Goal: Check status: Check status

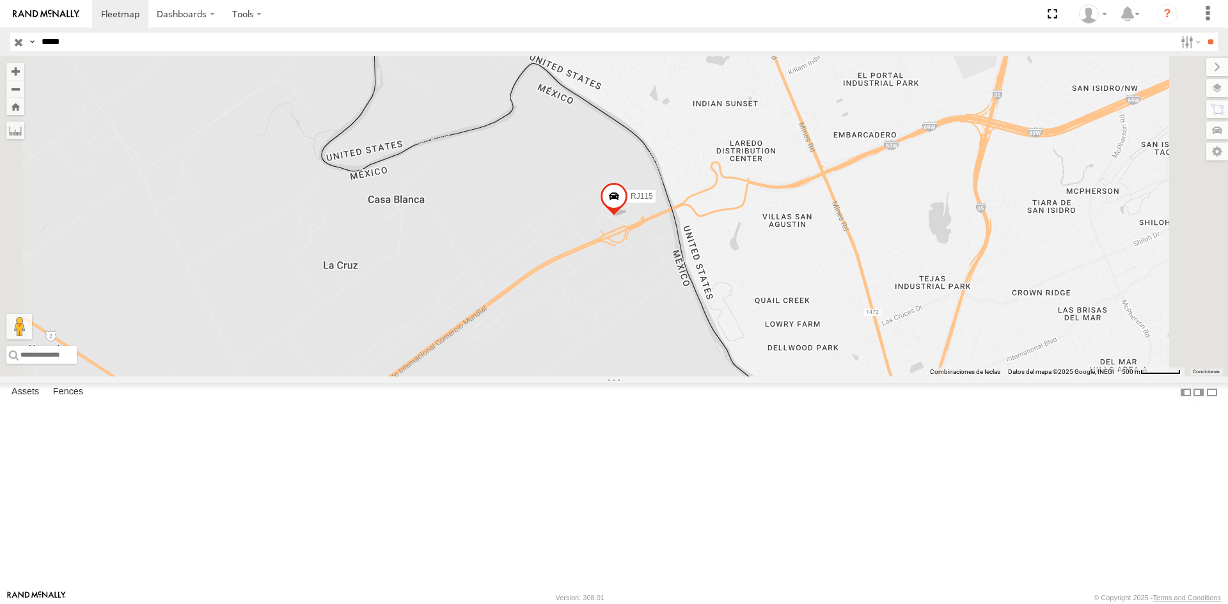
drag, startPoint x: 230, startPoint y: 39, endPoint x: 48, endPoint y: 36, distance: 182.3
click at [48, 36] on input "*****" at bounding box center [605, 42] width 1138 height 19
type input "*****"
click at [1204, 48] on input "**" at bounding box center [1210, 42] width 15 height 19
click at [0, 0] on div "RJ064" at bounding box center [0, 0] width 0 height 0
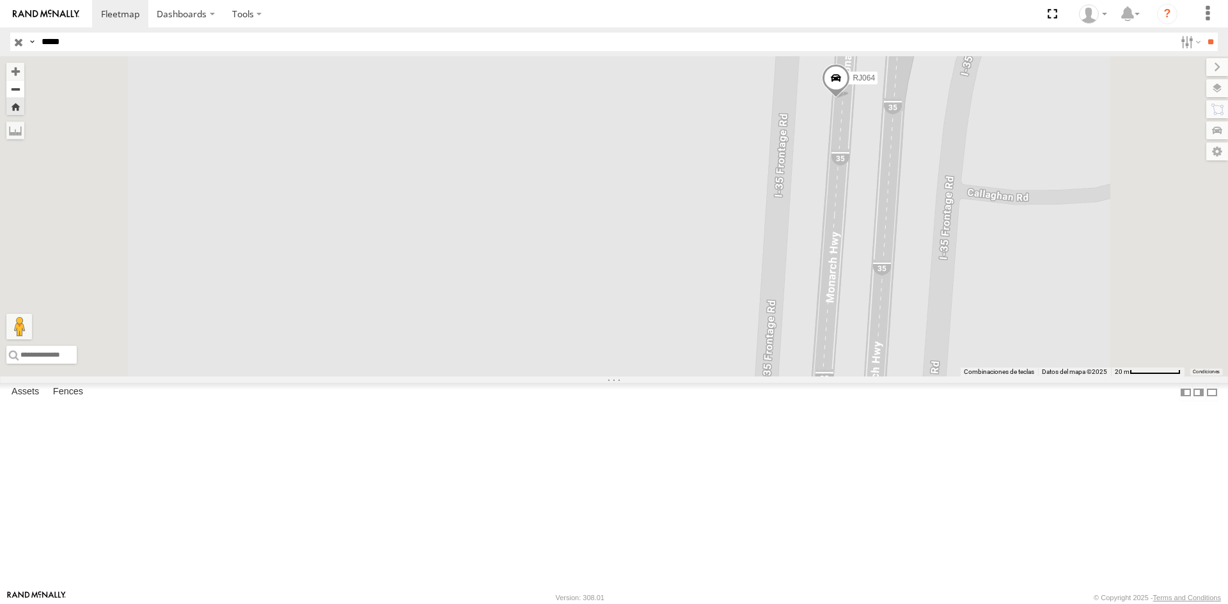
click at [24, 86] on button "Zoom out" at bounding box center [15, 89] width 18 height 18
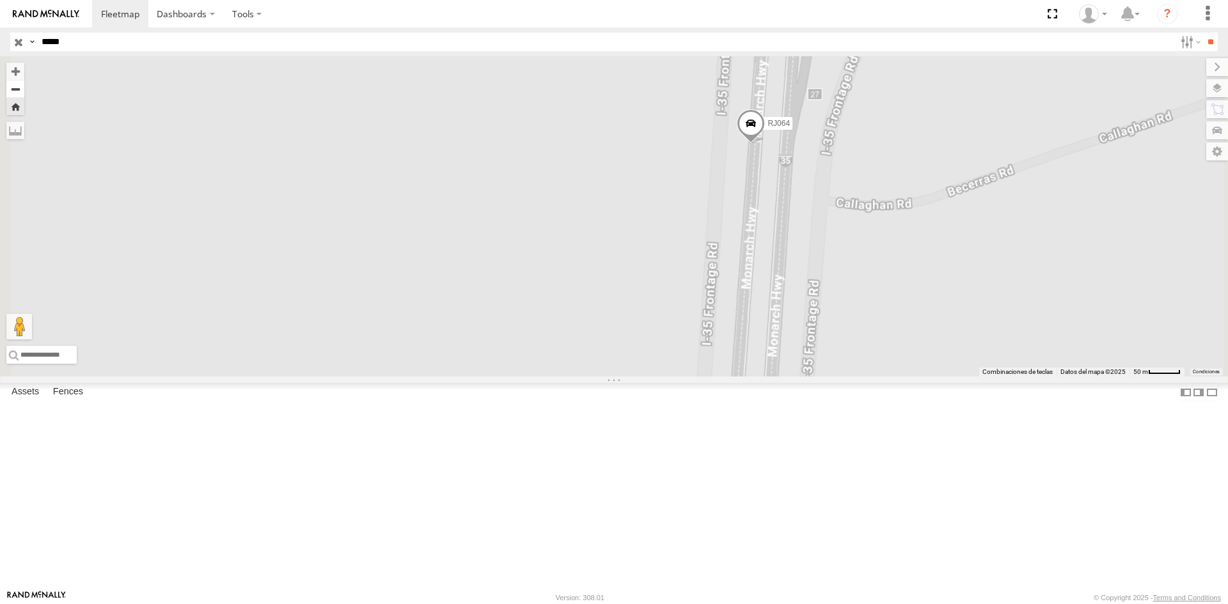
click at [24, 86] on button "Zoom out" at bounding box center [15, 89] width 18 height 18
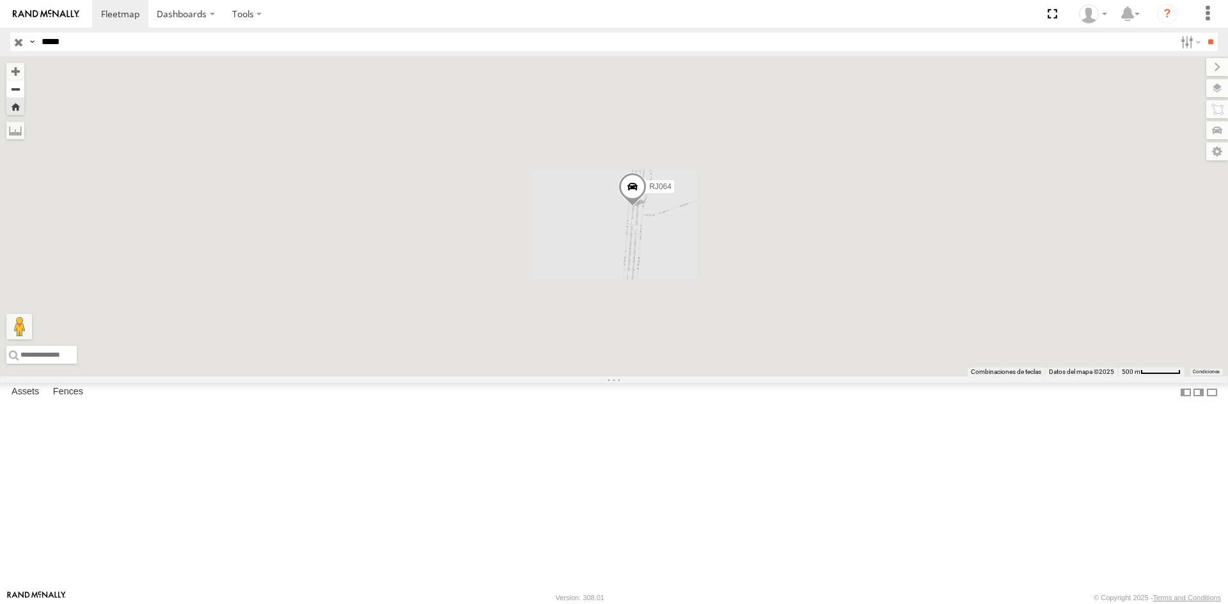
click at [24, 86] on button "Zoom out" at bounding box center [15, 89] width 18 height 18
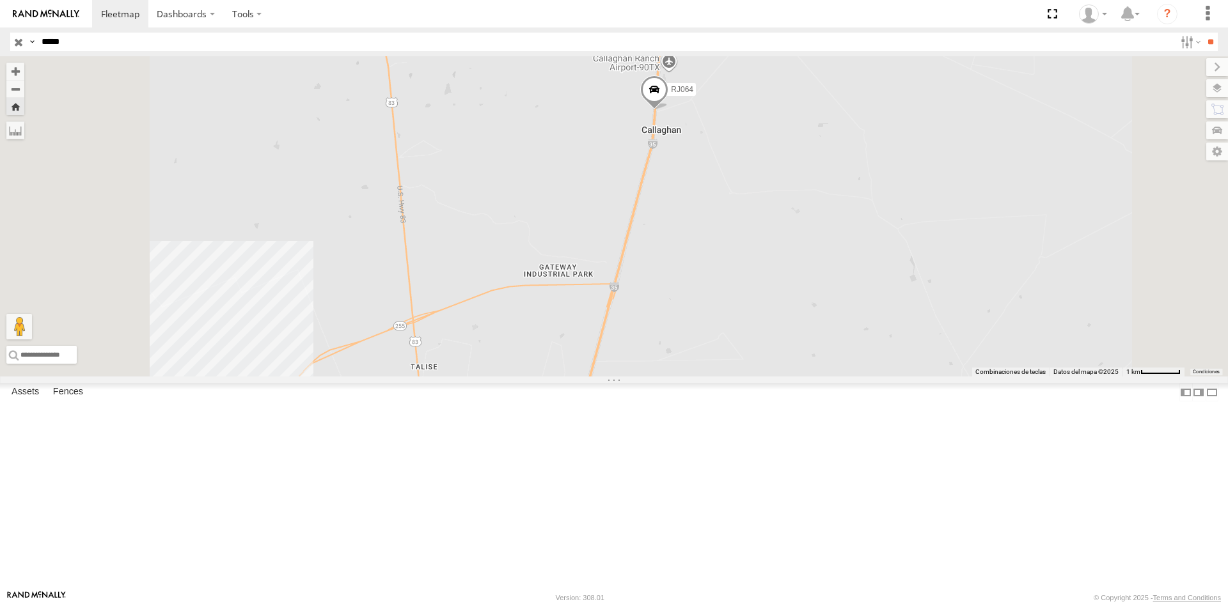
drag, startPoint x: 475, startPoint y: 418, endPoint x: 513, endPoint y: 313, distance: 111.7
click at [513, 313] on div "RJ064" at bounding box center [614, 216] width 1228 height 320
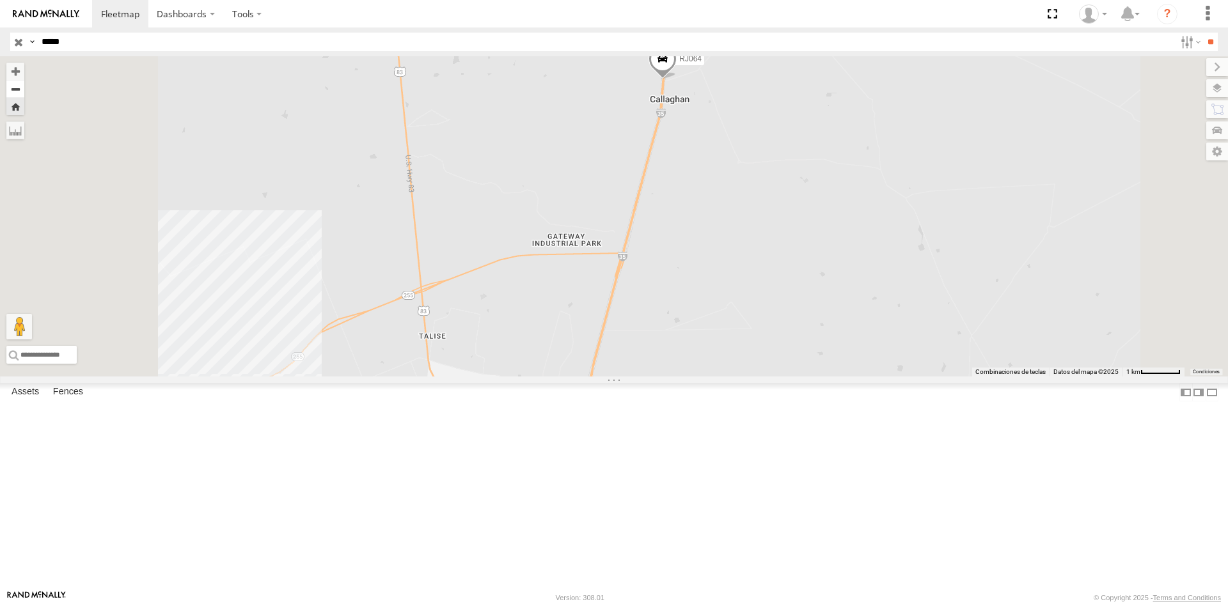
click at [24, 91] on button "Zoom out" at bounding box center [15, 89] width 18 height 18
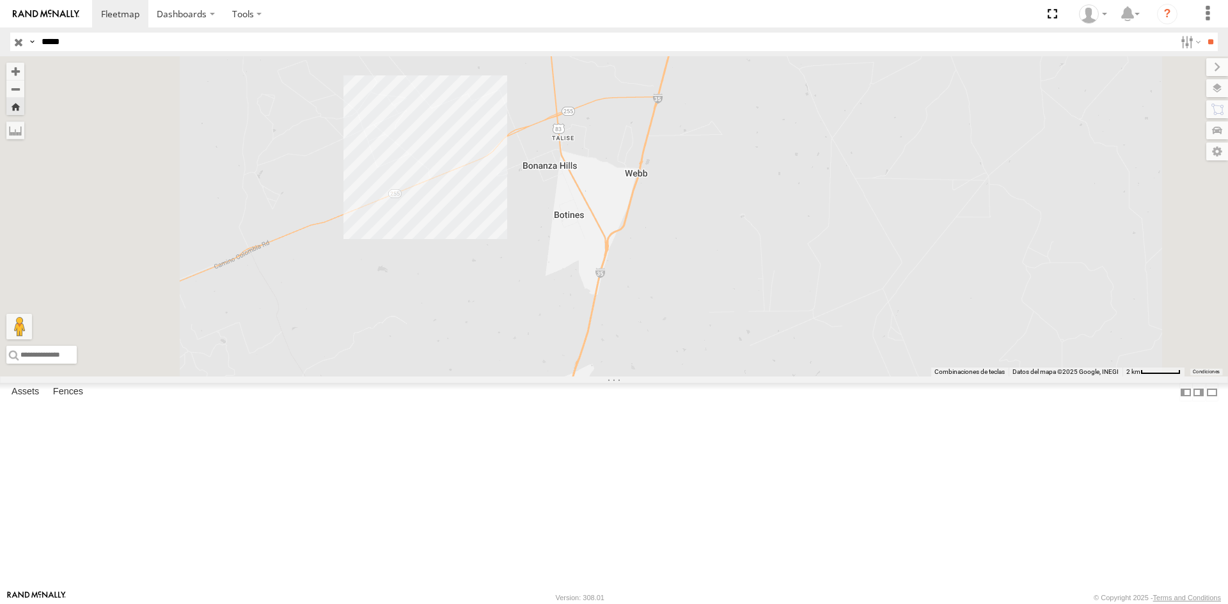
drag, startPoint x: 523, startPoint y: 386, endPoint x: 565, endPoint y: 247, distance: 145.0
click at [565, 247] on div "RJ064" at bounding box center [614, 216] width 1228 height 320
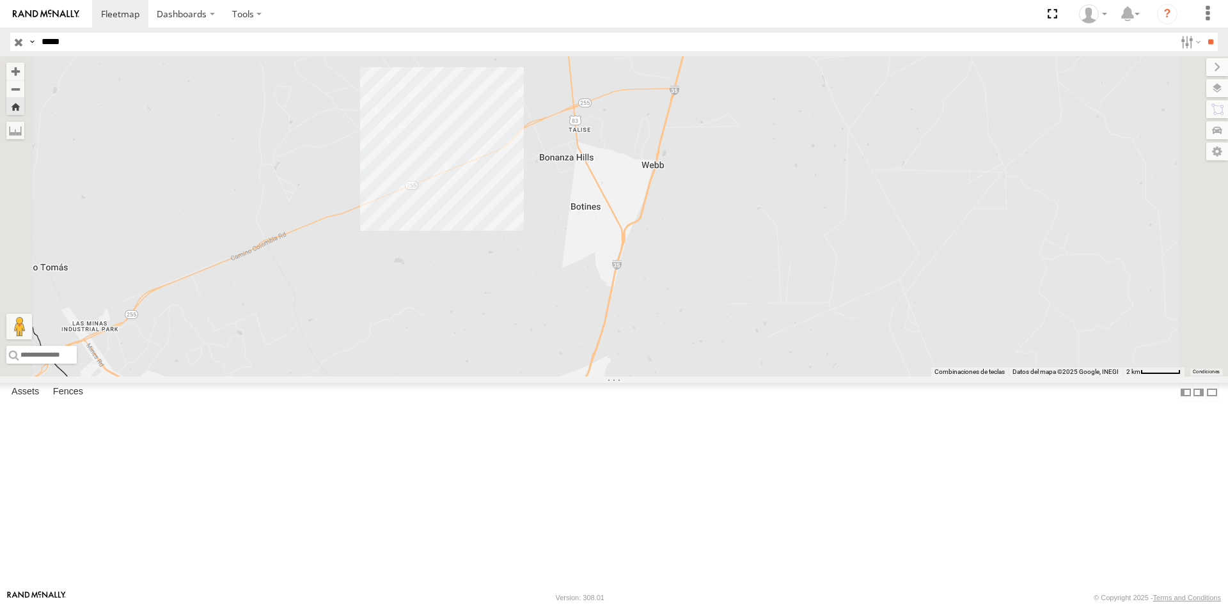
drag, startPoint x: 566, startPoint y: 466, endPoint x: 581, endPoint y: 477, distance: 18.8
click at [581, 377] on div "RJ064" at bounding box center [614, 216] width 1228 height 320
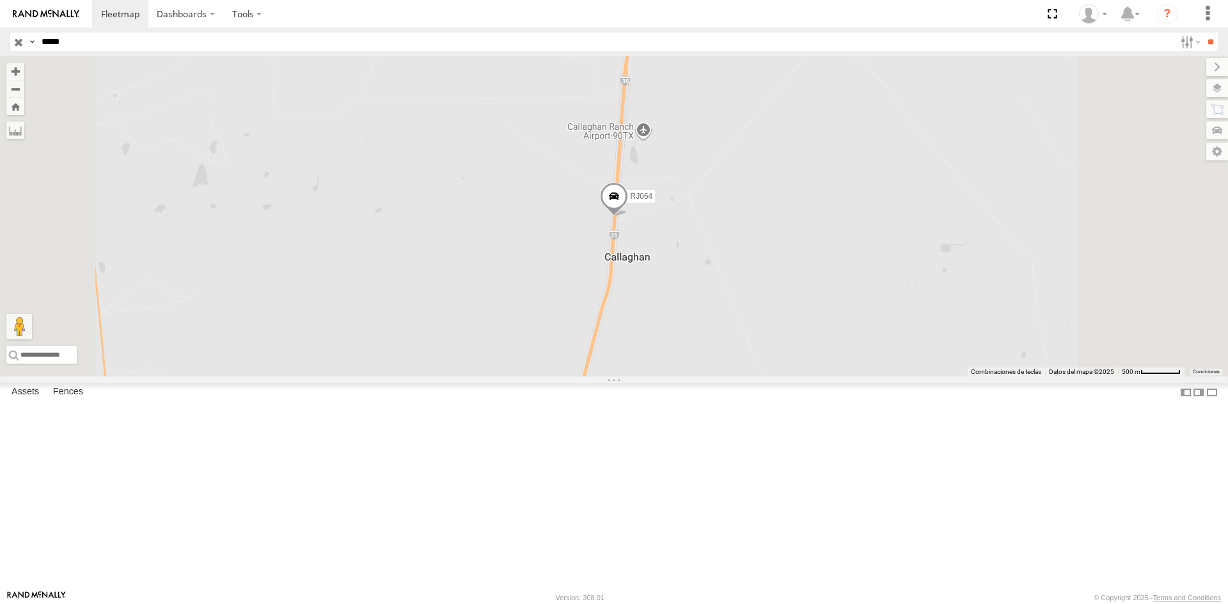
click at [0, 0] on span at bounding box center [0, 0] width 0 height 0
drag, startPoint x: 171, startPoint y: 43, endPoint x: 65, endPoint y: 40, distance: 106.2
click at [65, 40] on input "*****" at bounding box center [605, 42] width 1138 height 19
click at [628, 217] on span at bounding box center [614, 199] width 28 height 35
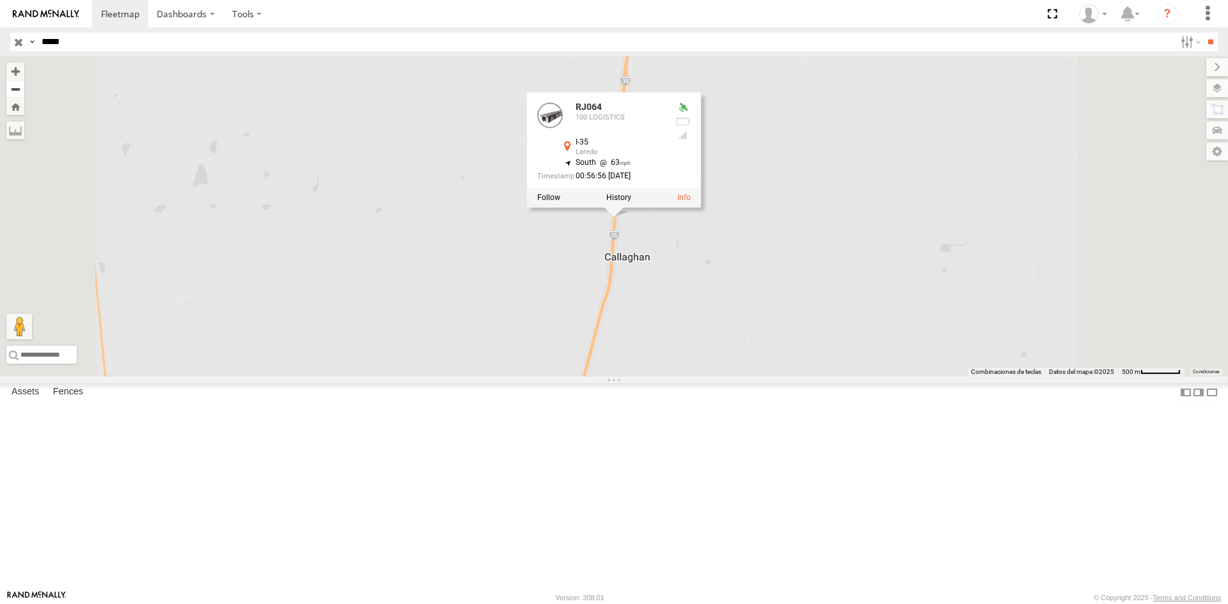
click at [24, 87] on button "Zoom out" at bounding box center [15, 89] width 18 height 18
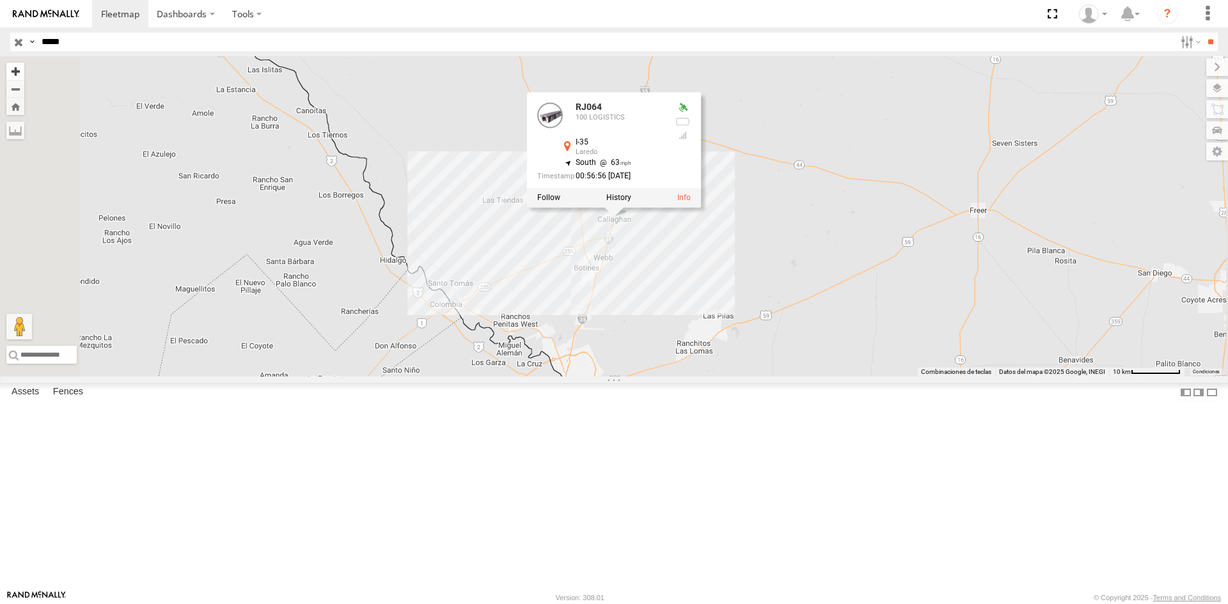
click at [24, 75] on button "Zoom in" at bounding box center [15, 71] width 18 height 17
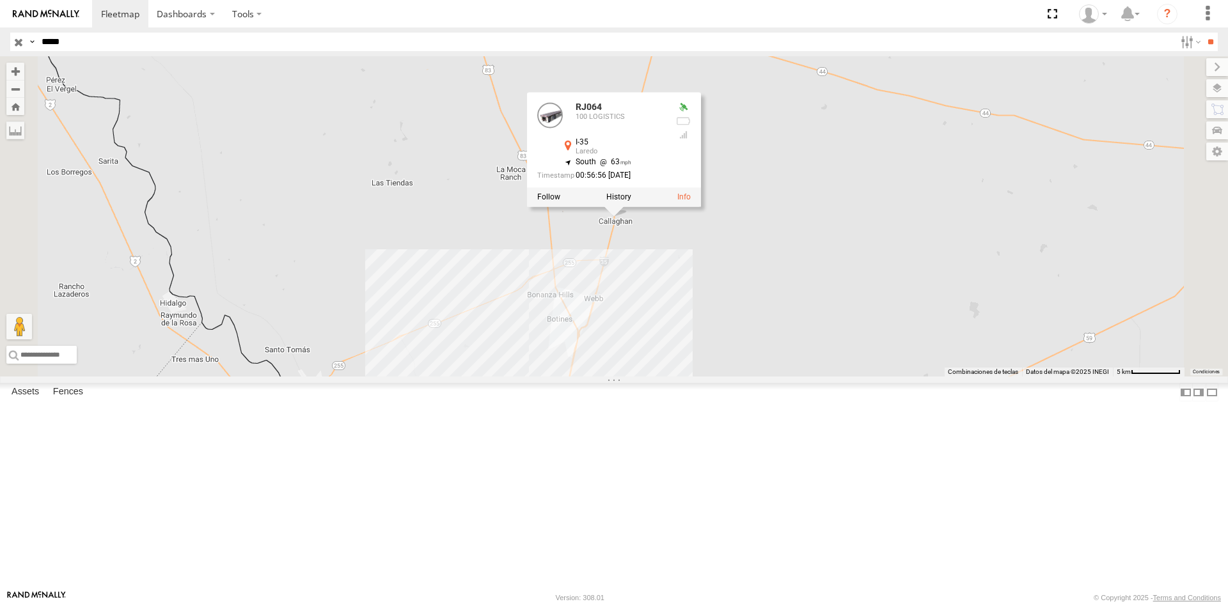
drag, startPoint x: 554, startPoint y: 350, endPoint x: 489, endPoint y: 280, distance: 95.0
click at [489, 280] on div "RJ064 RJ064 100 LOGISTICS I-35 Laredo 27.87023 , -99.40064 South 63 00:56:56 [D…" at bounding box center [614, 216] width 1228 height 320
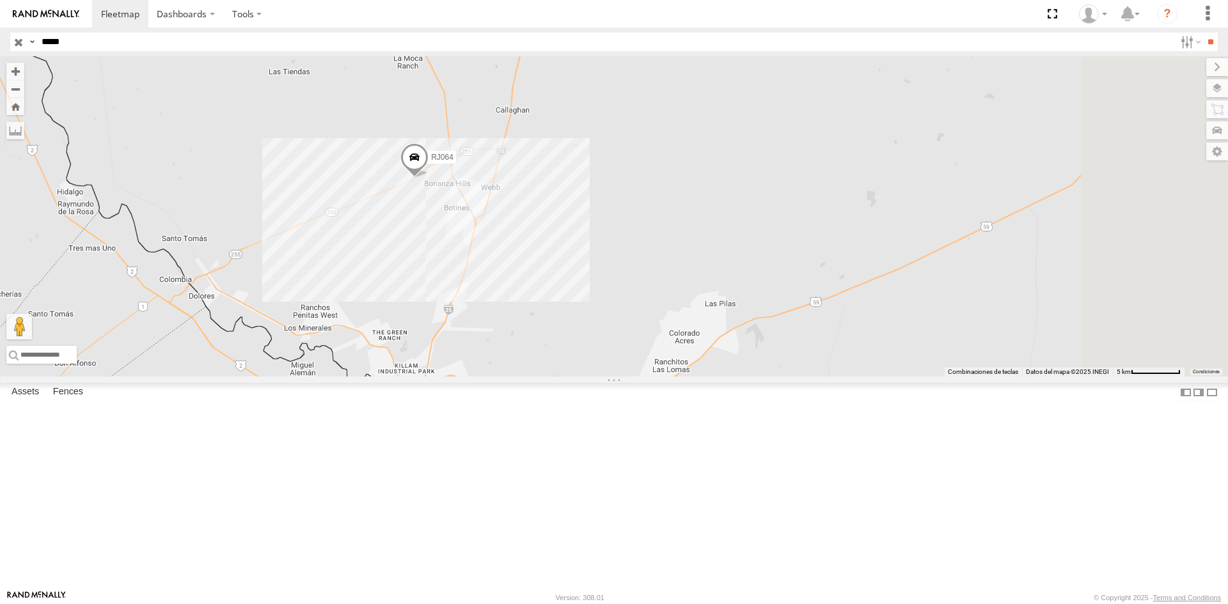
click at [428, 177] on span at bounding box center [414, 160] width 28 height 35
